Goal: Navigation & Orientation: Find specific page/section

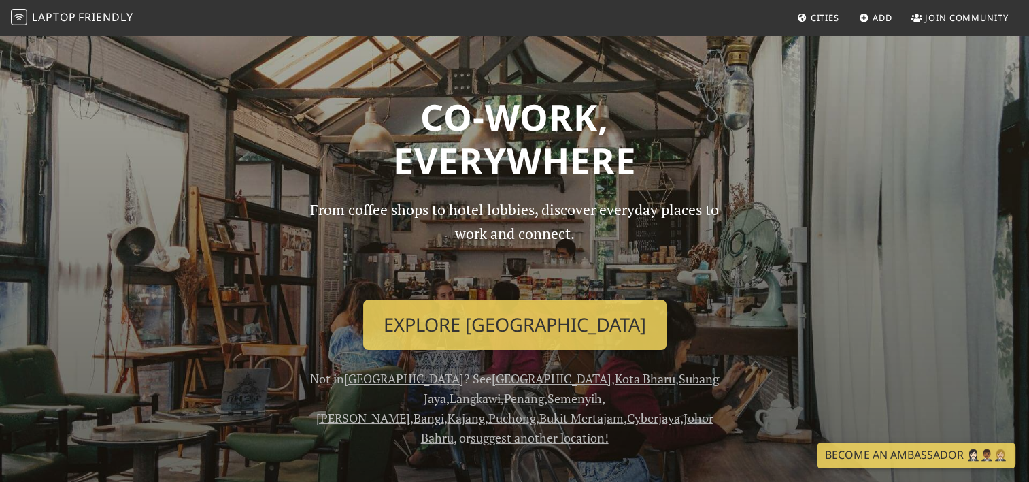
click at [18, 21] on img at bounding box center [19, 17] width 16 height 16
click at [792, 16] on link "Cities" at bounding box center [818, 17] width 53 height 24
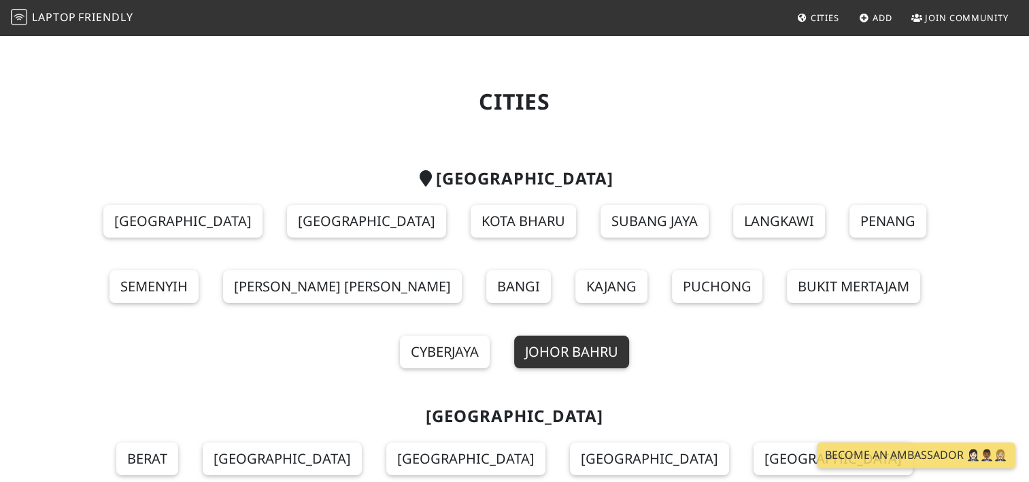
click at [629, 335] on link "Johor Bahru" at bounding box center [571, 351] width 115 height 33
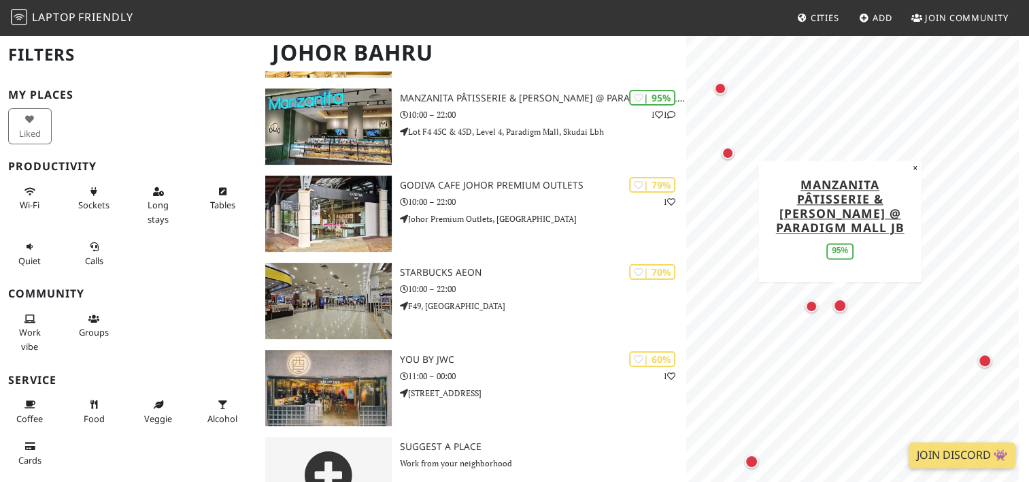
scroll to position [330, 0]
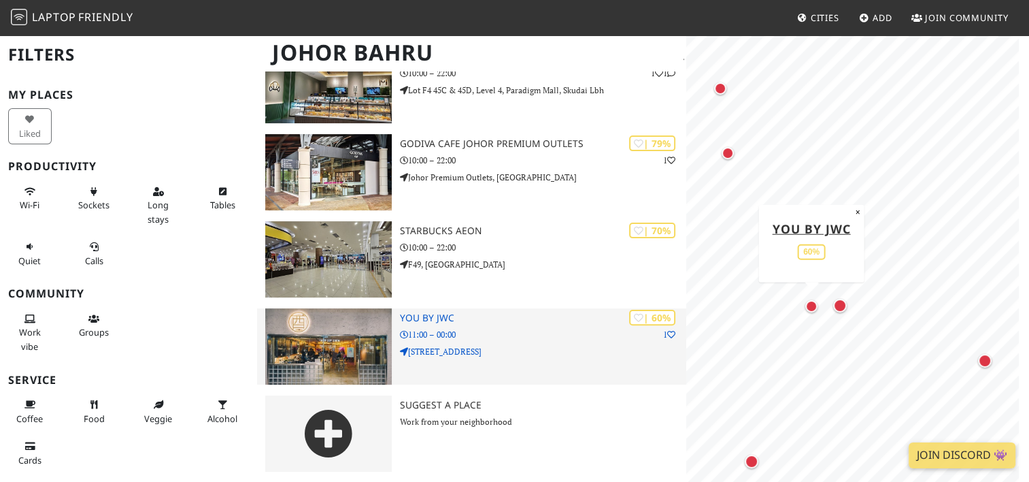
click at [345, 342] on img at bounding box center [328, 346] width 127 height 76
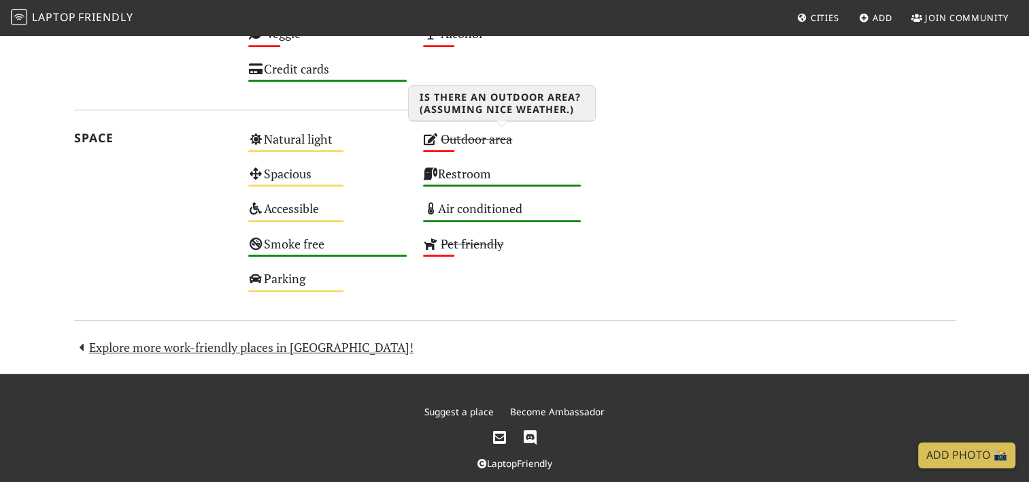
scroll to position [813, 0]
